Goal: Transaction & Acquisition: Purchase product/service

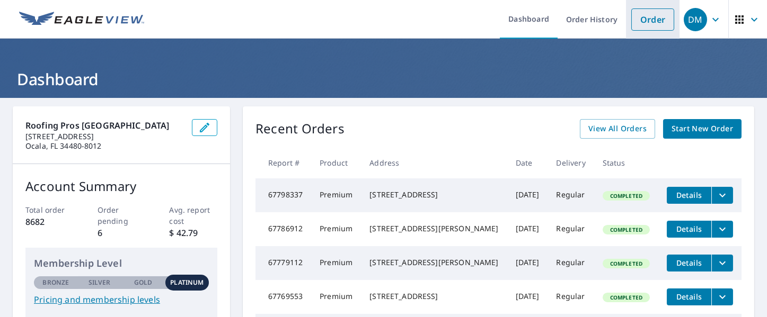
click at [641, 24] on link "Order" at bounding box center [652, 19] width 43 height 22
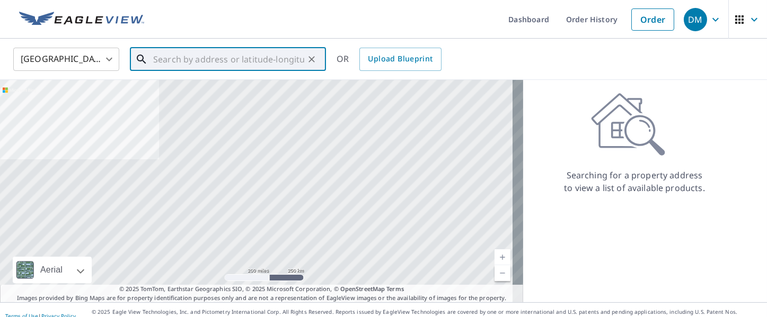
click at [289, 57] on input "text" at bounding box center [228, 60] width 151 height 30
paste input "[STREET_ADDRESS]"
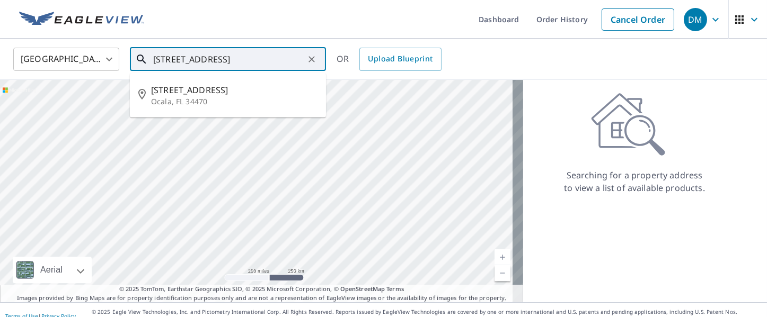
type input "[STREET_ADDRESS]"
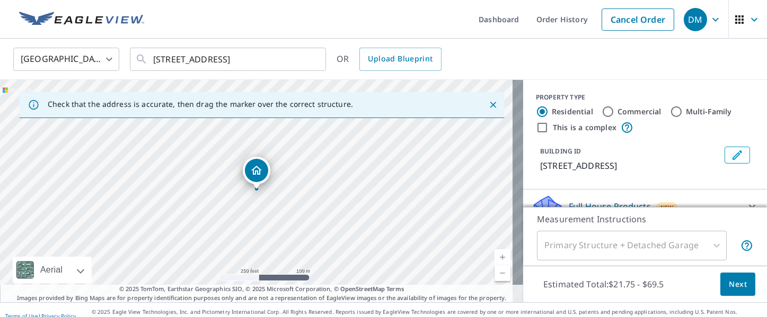
click at [736, 281] on button "Next" at bounding box center [737, 285] width 35 height 24
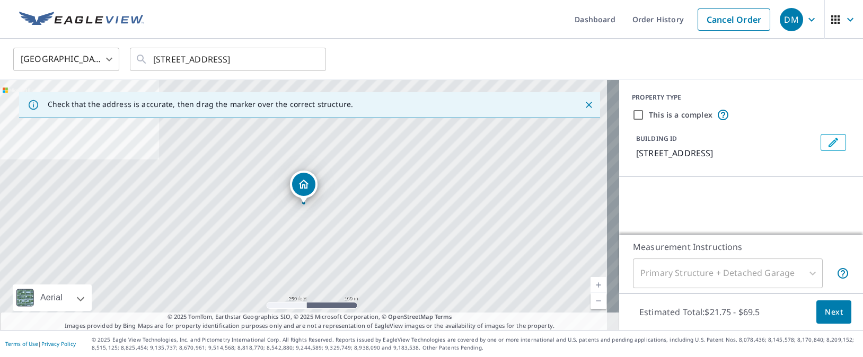
click at [824, 316] on span "Next" at bounding box center [833, 312] width 18 height 13
